Goal: Task Accomplishment & Management: Use online tool/utility

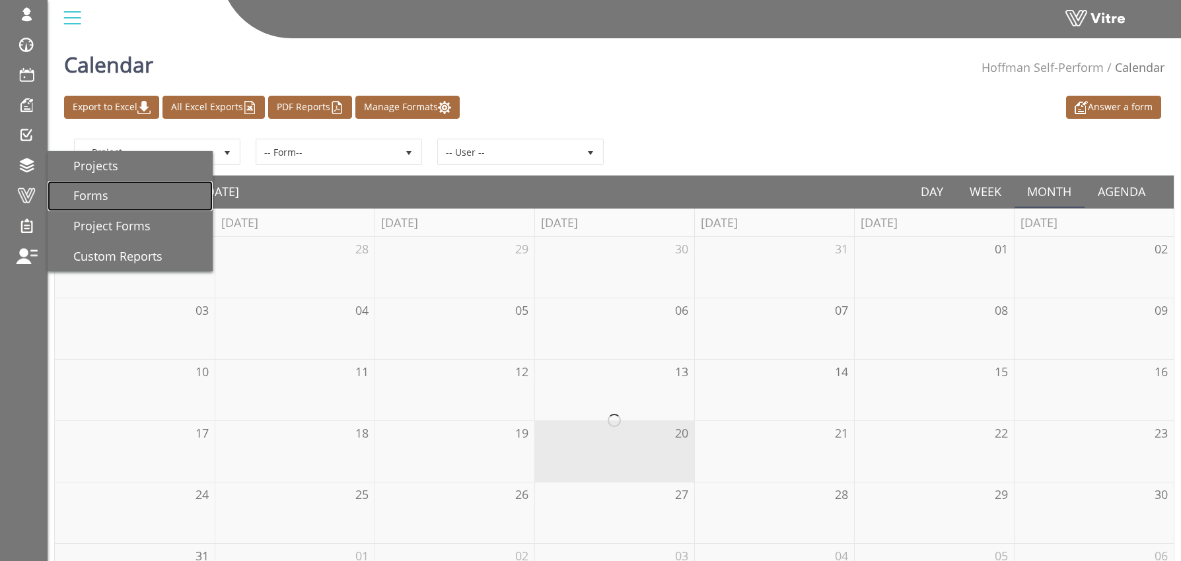
click at [90, 195] on span "Forms" at bounding box center [82, 196] width 51 height 16
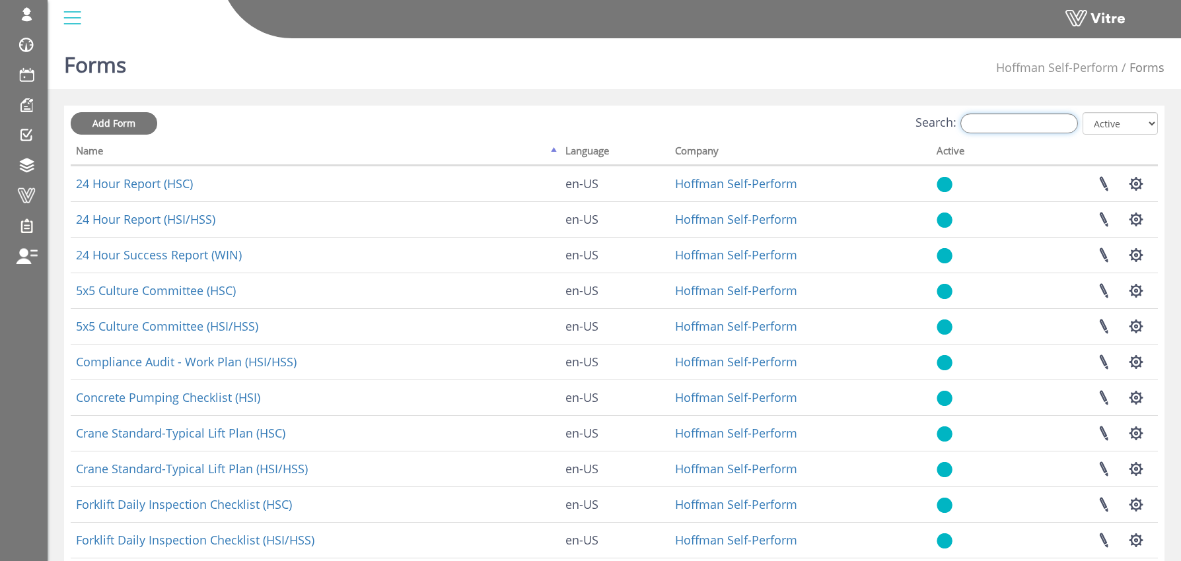
click at [1021, 126] on input "Search:" at bounding box center [1019, 124] width 118 height 20
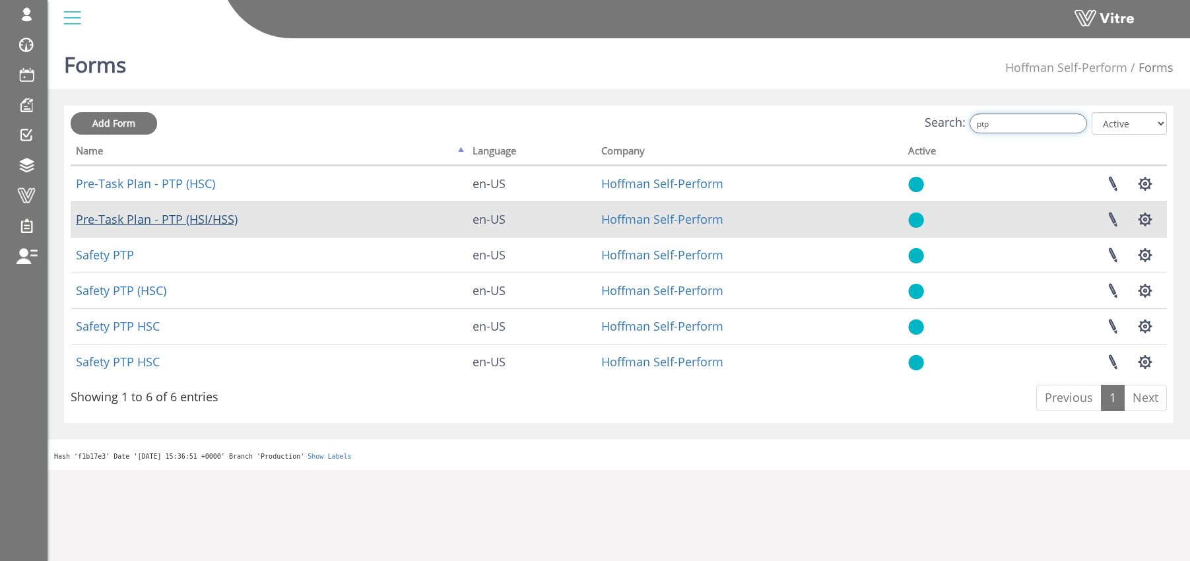
type input "ptp"
click at [117, 219] on link "Pre-Task Plan - PTP (HSI/HSS)" at bounding box center [157, 219] width 162 height 16
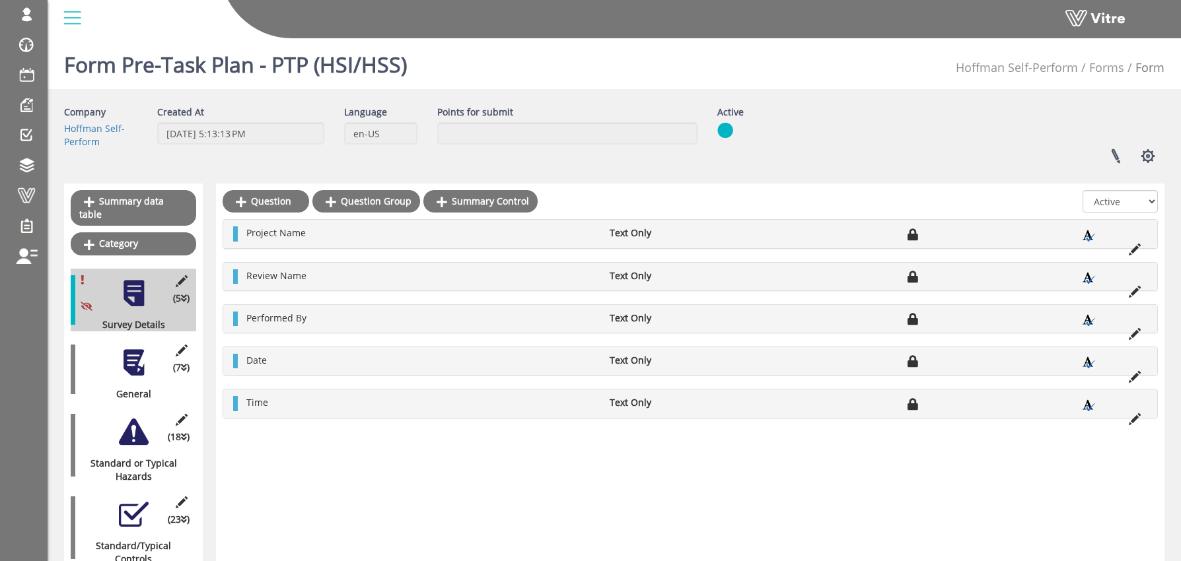
click at [136, 351] on div at bounding box center [134, 363] width 30 height 30
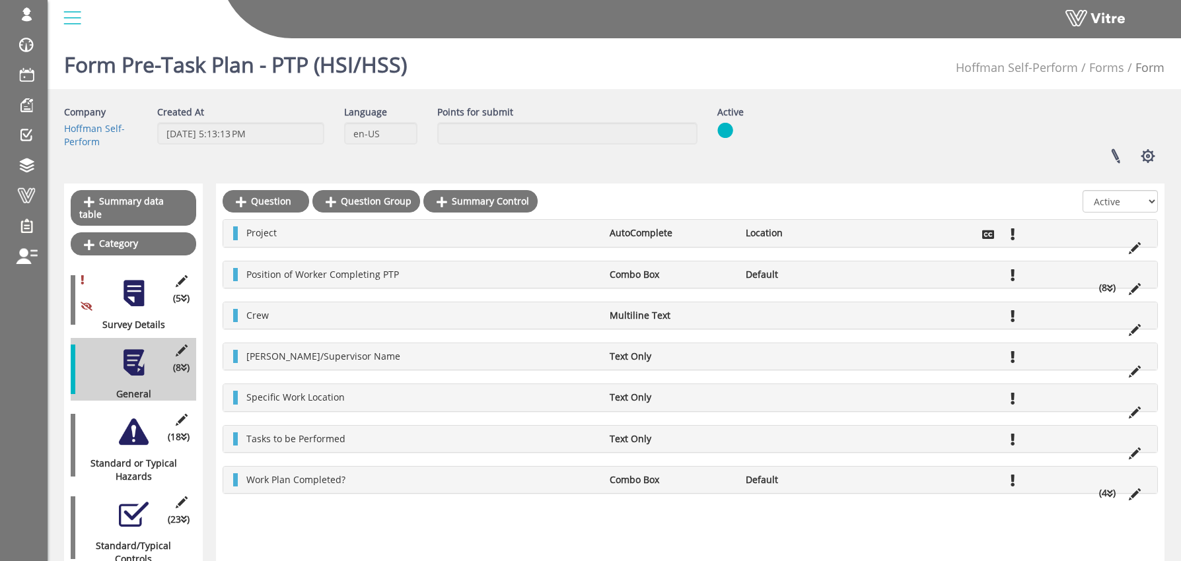
click at [140, 419] on div at bounding box center [134, 432] width 30 height 30
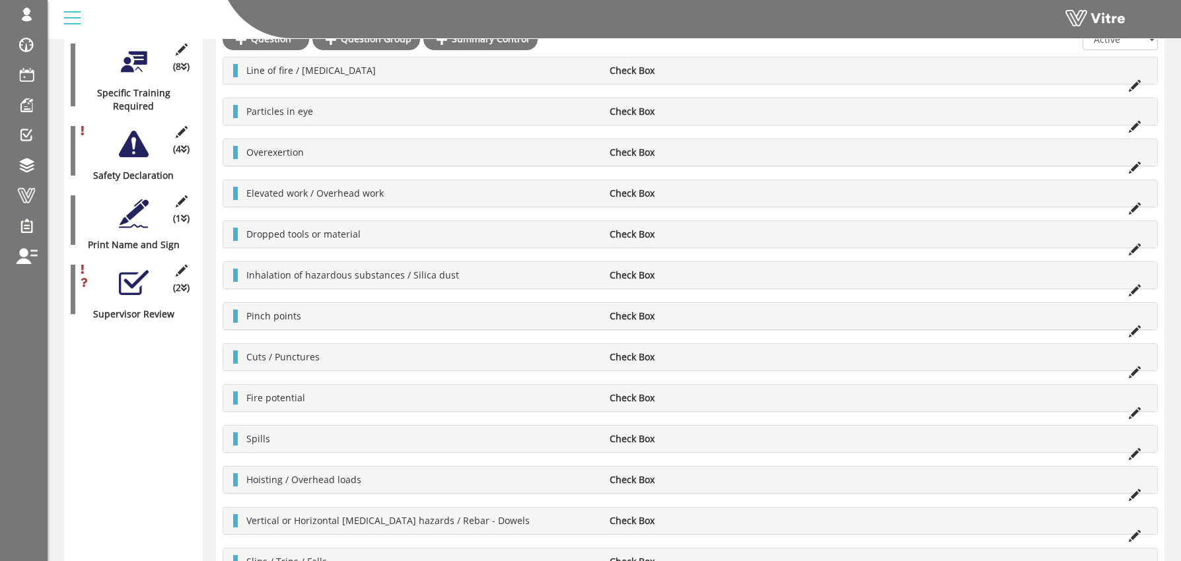
scroll to position [1001, 0]
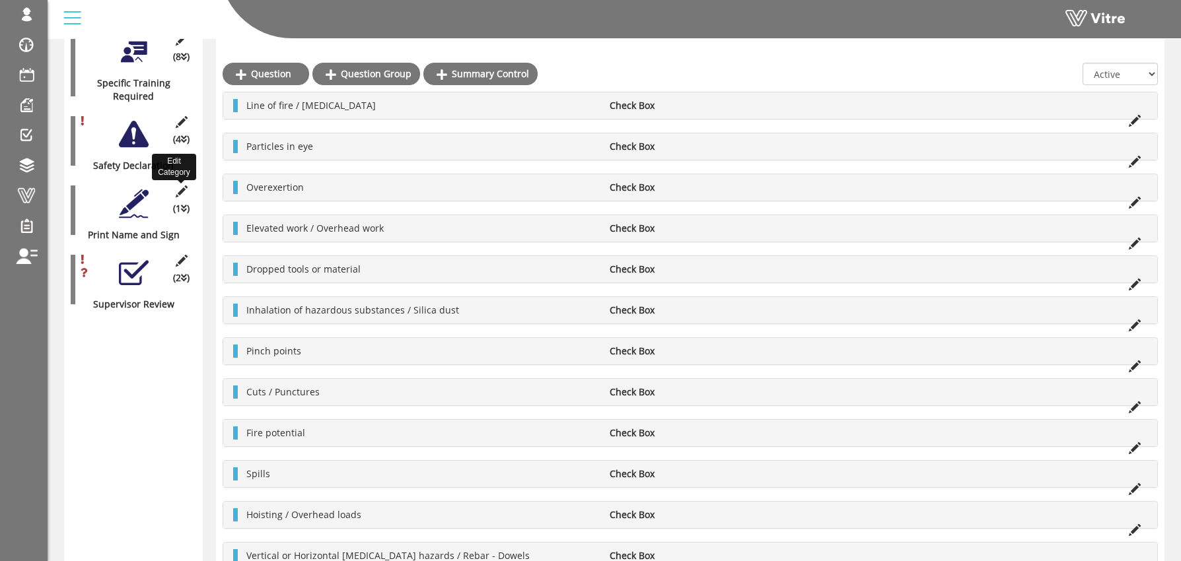
click at [182, 186] on icon at bounding box center [181, 192] width 17 height 12
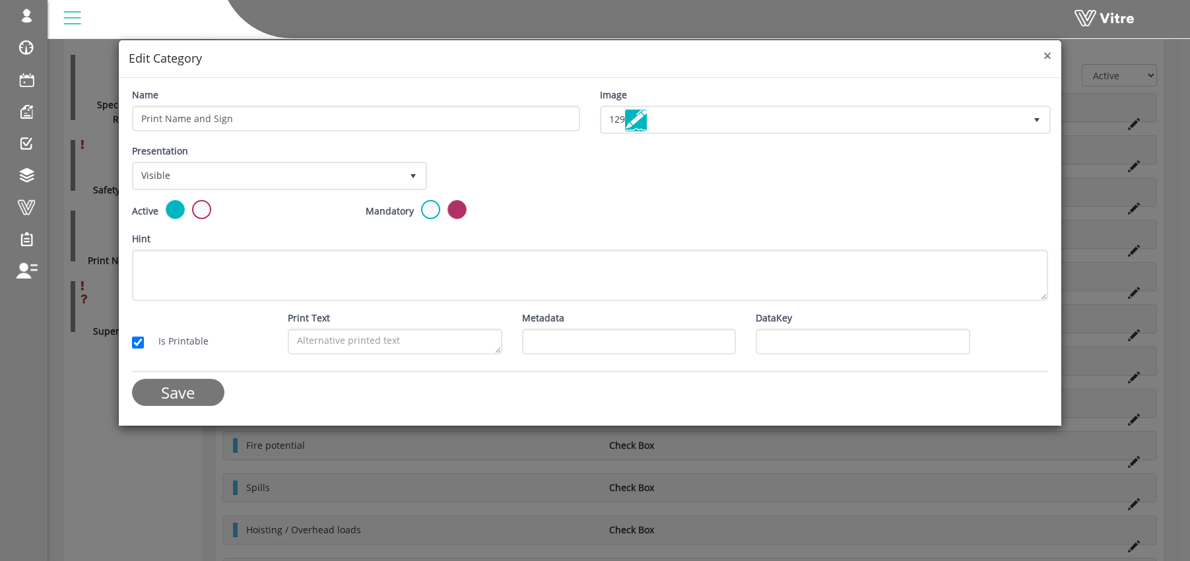
click at [1049, 51] on span "×" at bounding box center [1048, 55] width 8 height 18
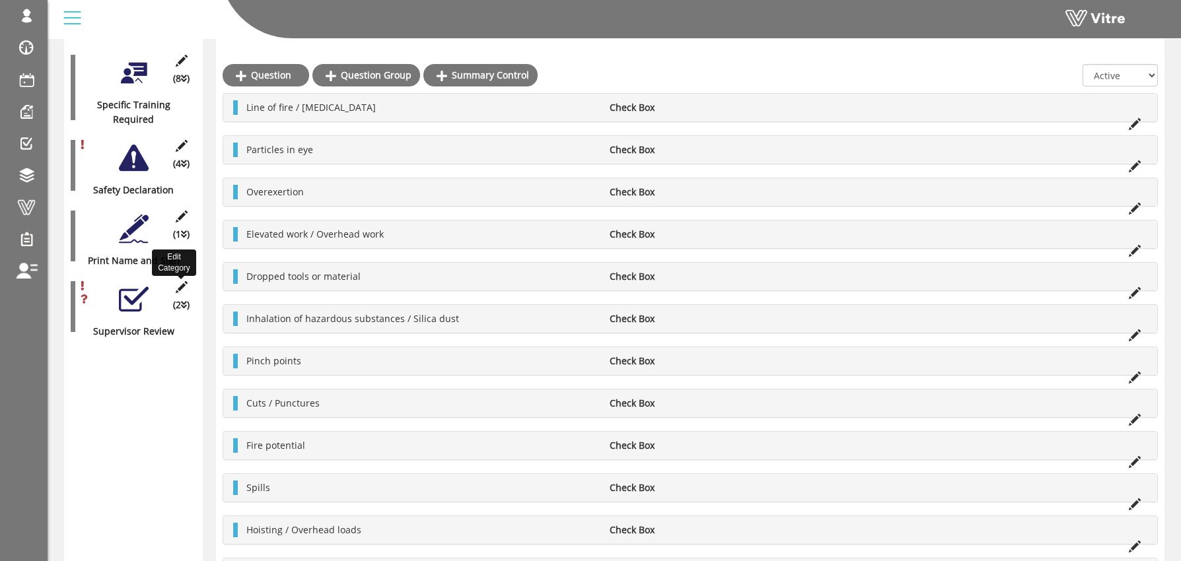
click at [182, 281] on icon at bounding box center [181, 287] width 17 height 12
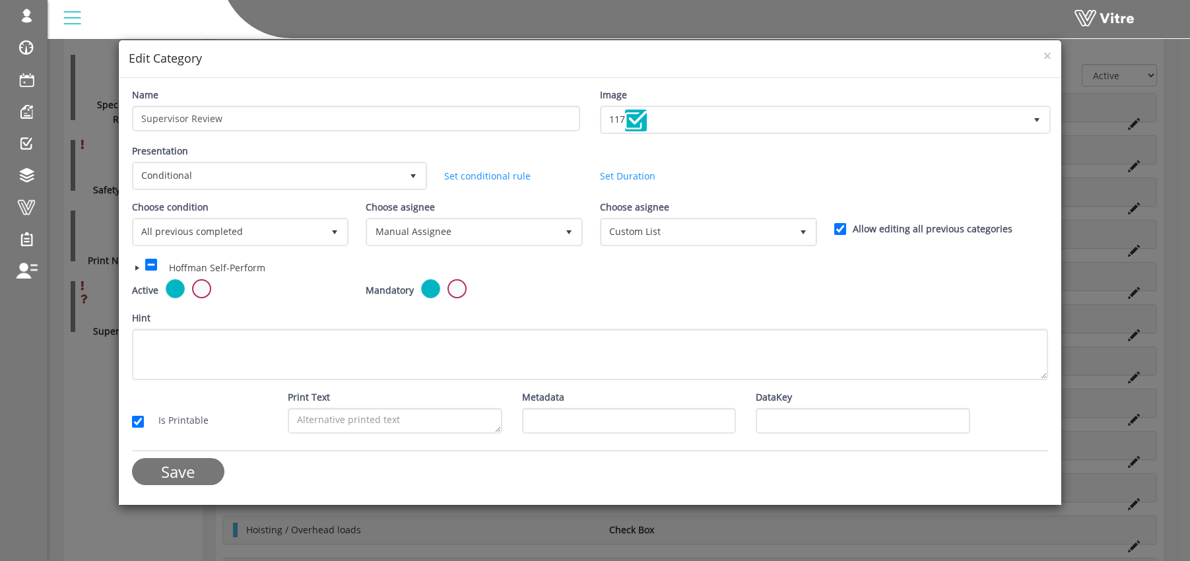
click at [135, 269] on span at bounding box center [137, 268] width 11 height 11
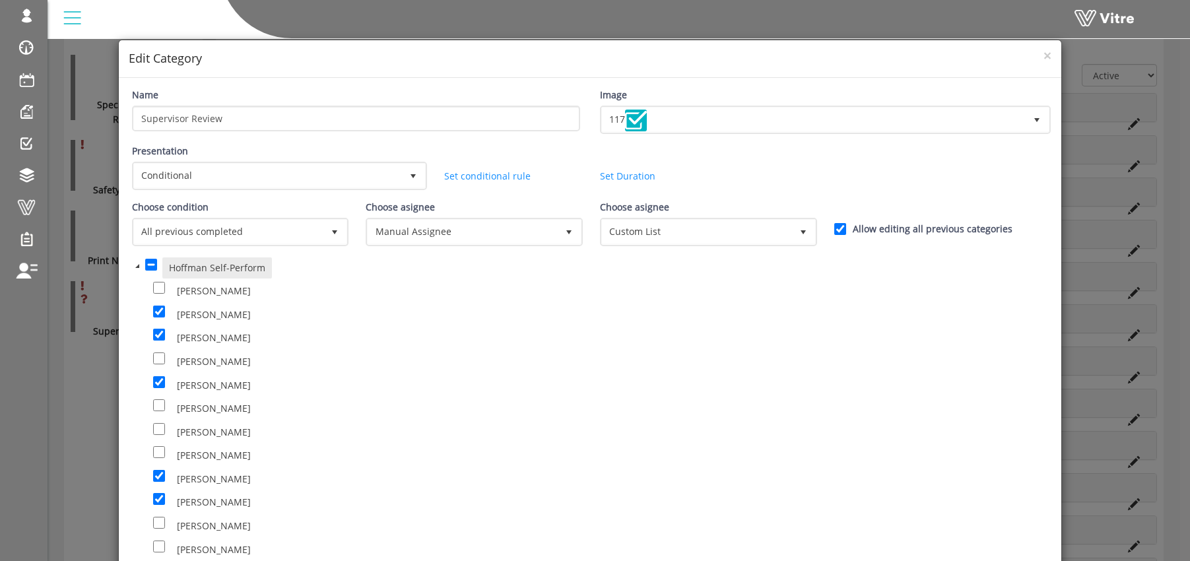
click at [957, 175] on div "Presentation Conditional 5 Set Duration Minutes 0 Set conditional rule Set Dura…" at bounding box center [590, 172] width 936 height 56
click at [1044, 52] on span "×" at bounding box center [1048, 55] width 8 height 18
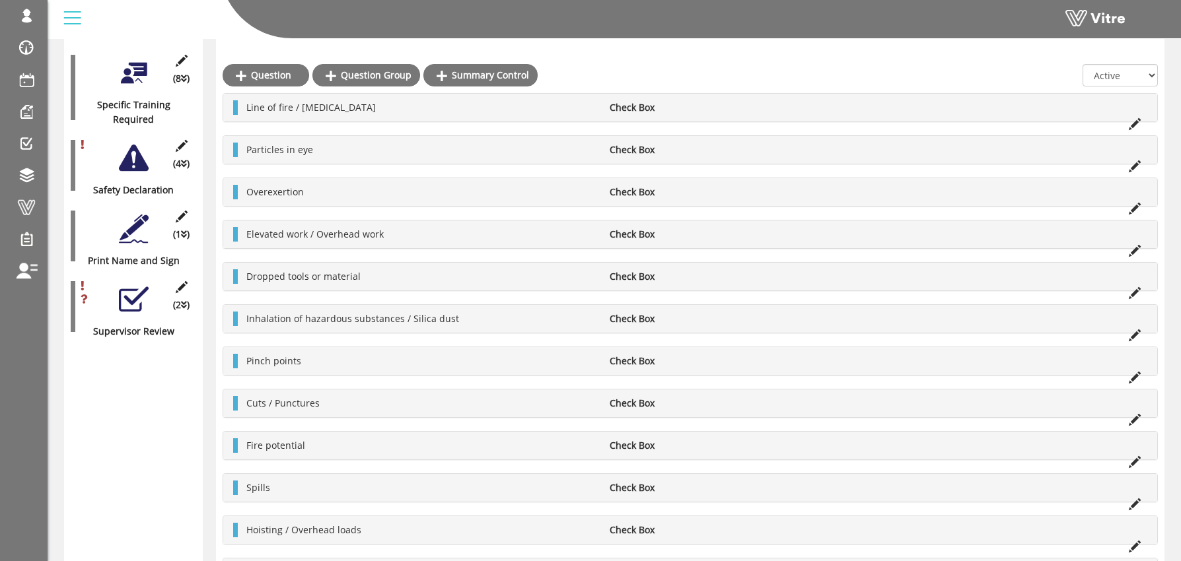
click at [123, 217] on div at bounding box center [134, 229] width 30 height 30
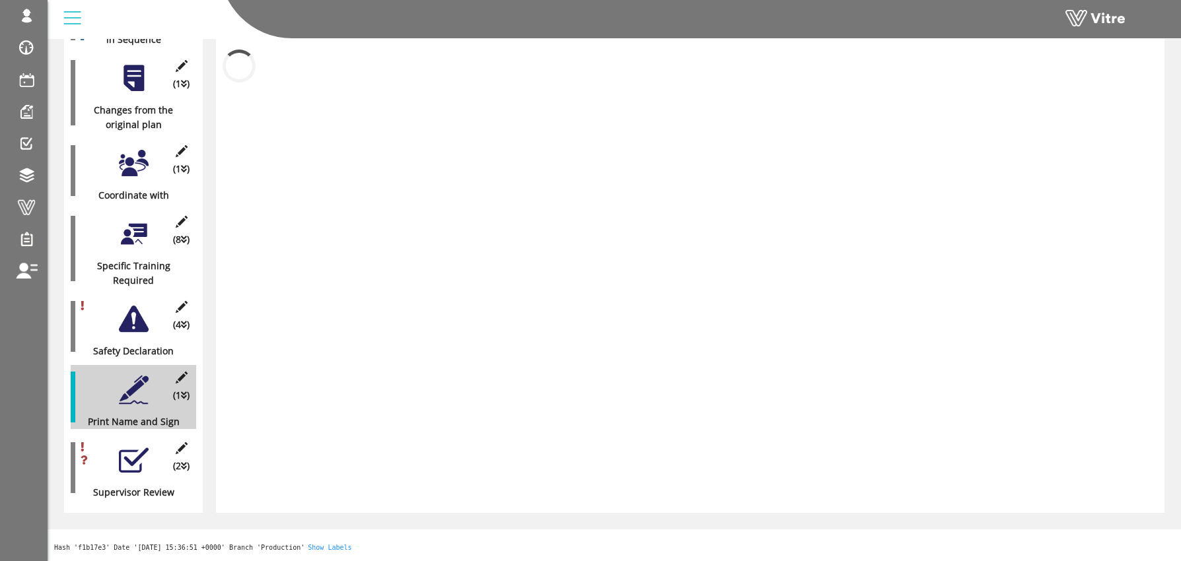
scroll to position [827, 0]
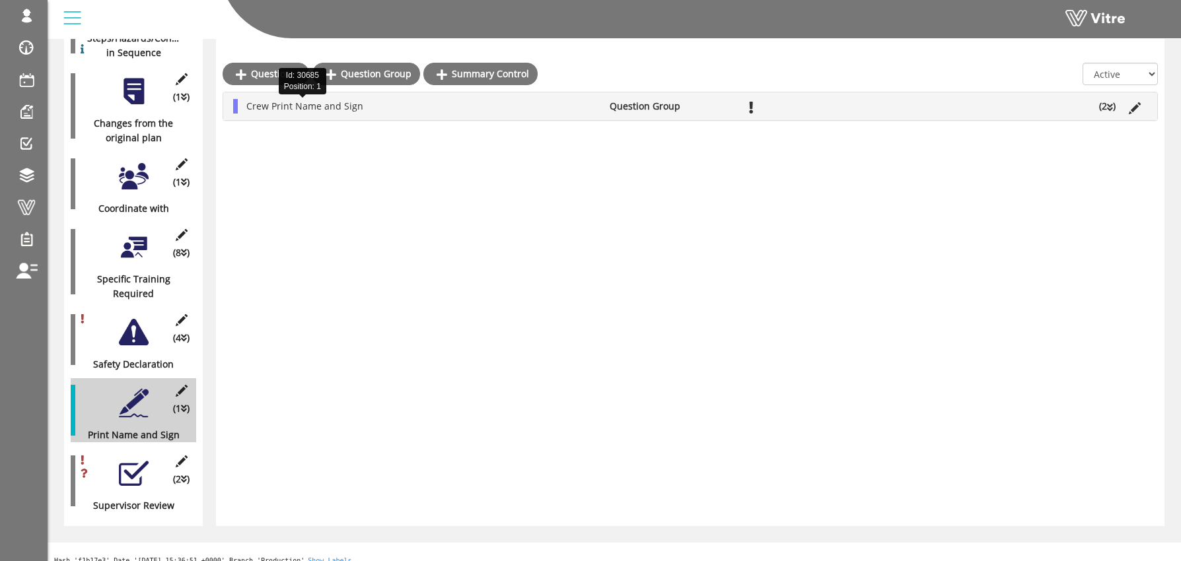
click at [353, 110] on span "Crew Print Name and Sign" at bounding box center [304, 106] width 117 height 13
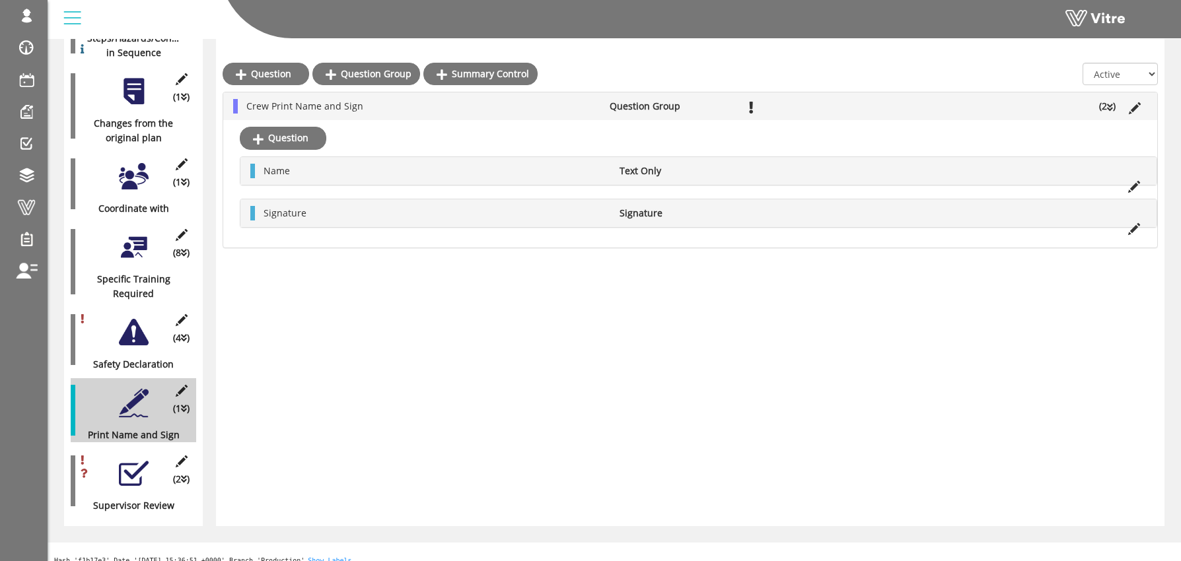
click at [128, 459] on div at bounding box center [134, 474] width 30 height 30
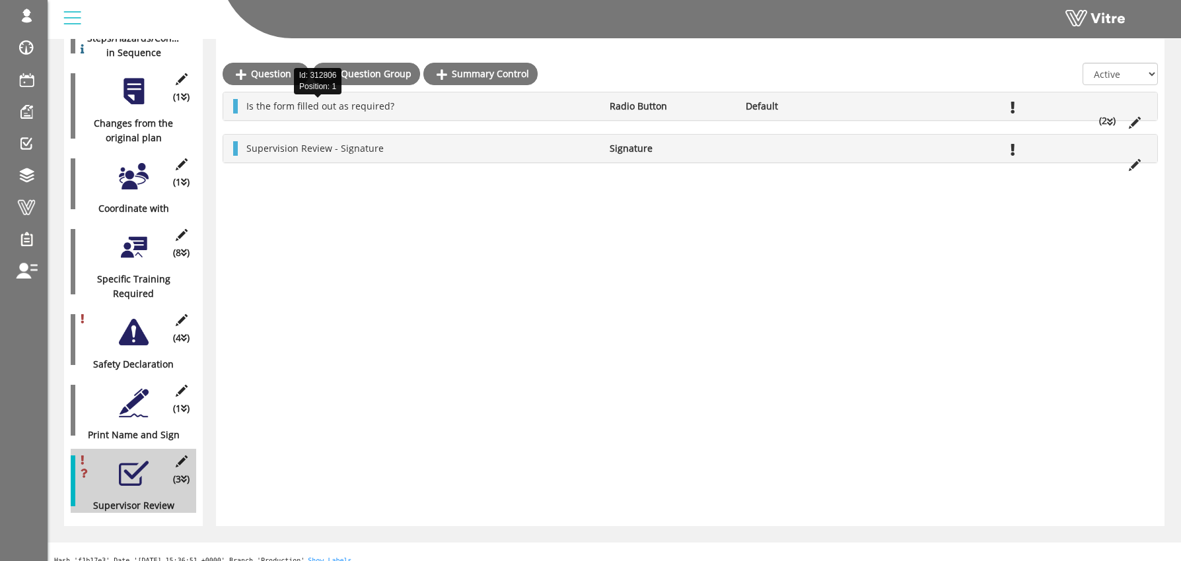
click at [307, 106] on span "Is the form filled out as required?" at bounding box center [320, 106] width 148 height 13
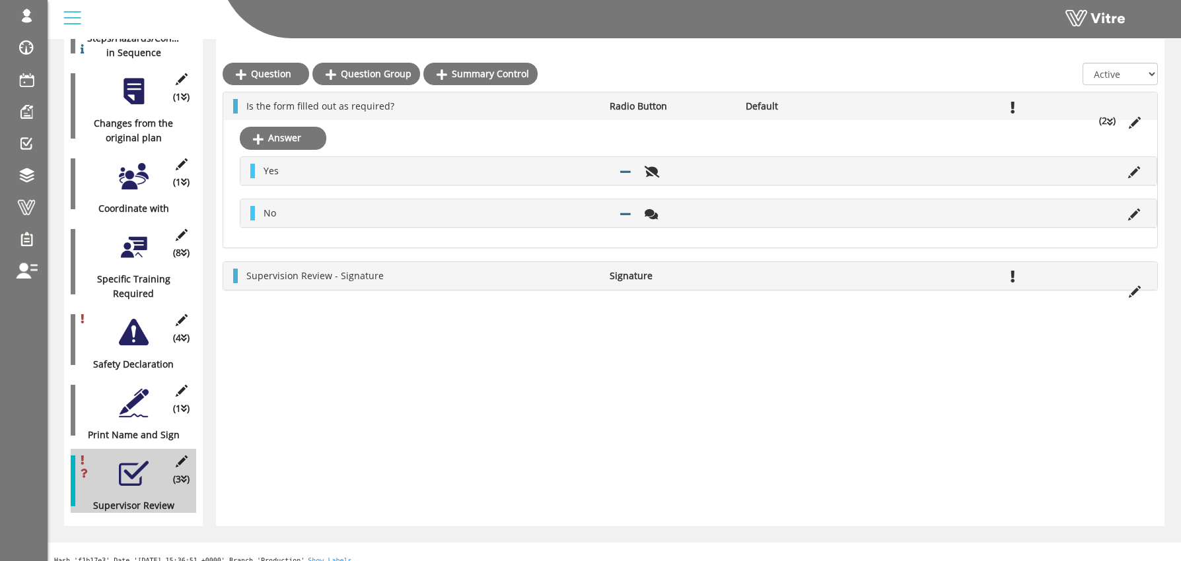
click at [181, 456] on icon at bounding box center [181, 462] width 17 height 12
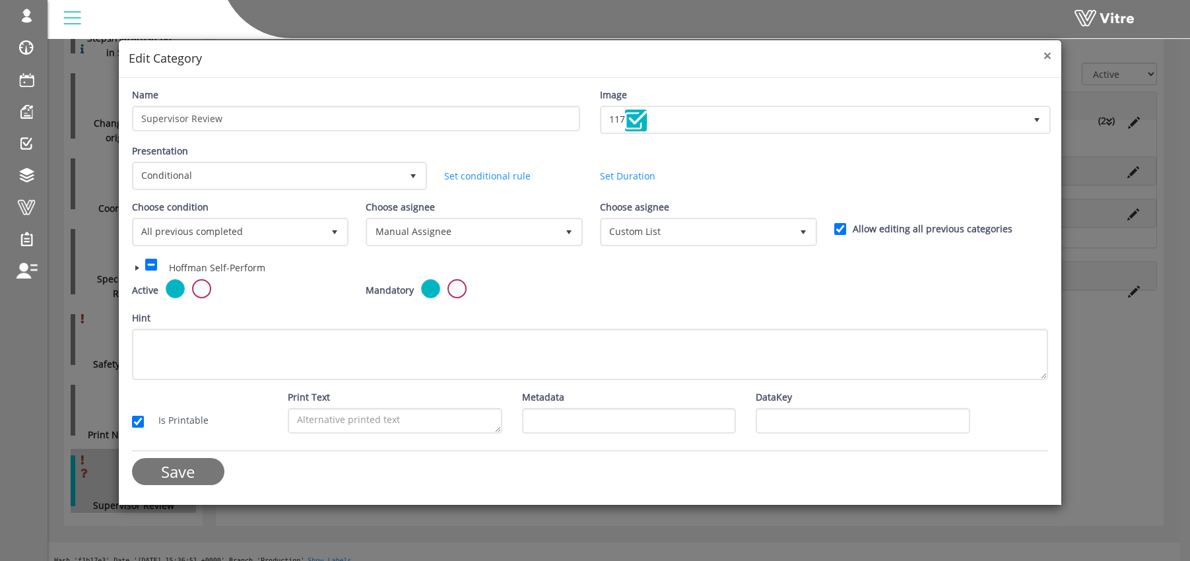
click at [1049, 57] on span "×" at bounding box center [1048, 55] width 8 height 18
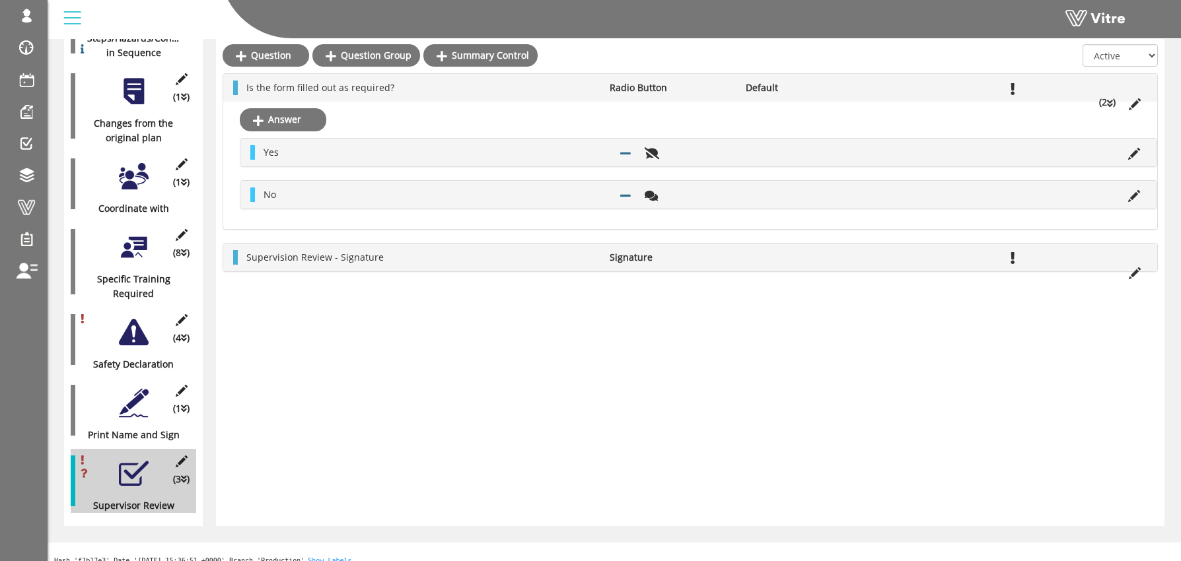
scroll to position [0, 0]
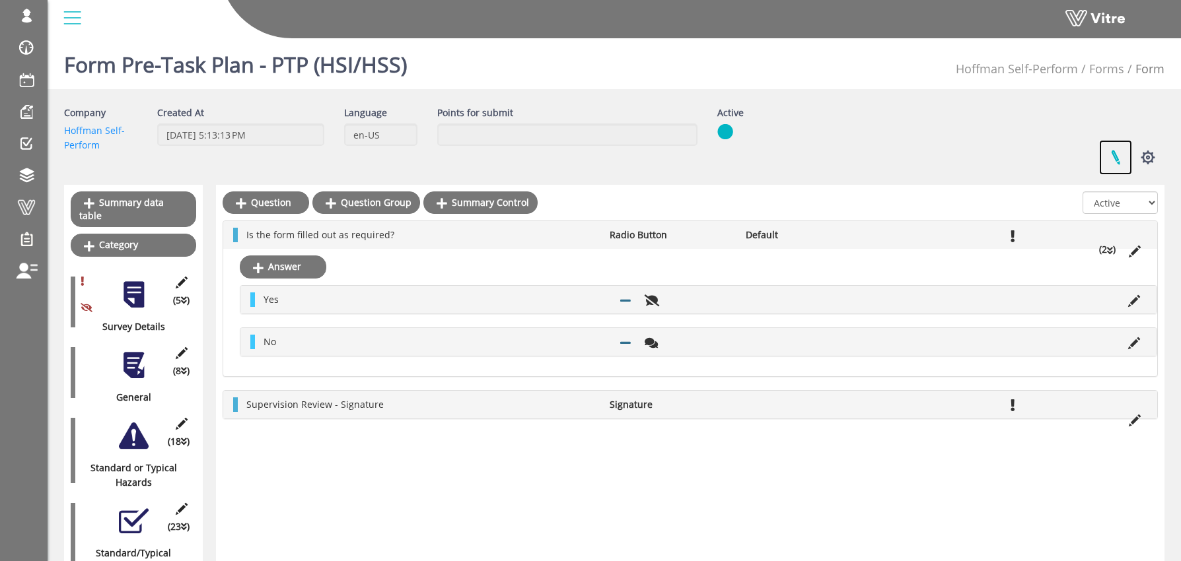
click at [1115, 155] on link at bounding box center [1115, 157] width 33 height 35
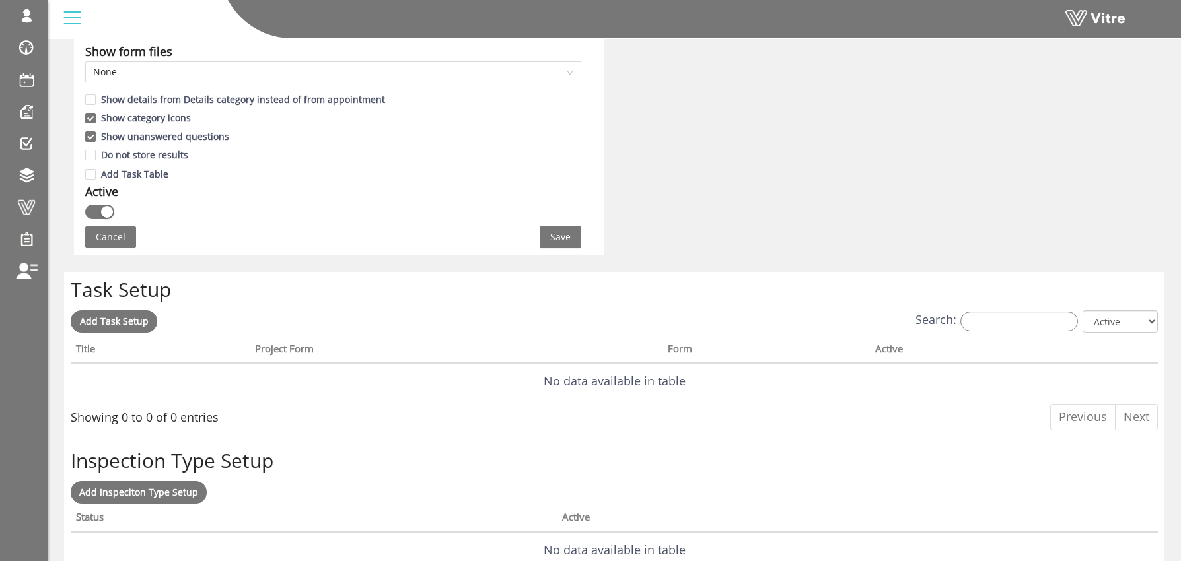
scroll to position [799, 0]
